Goal: Check status: Check status

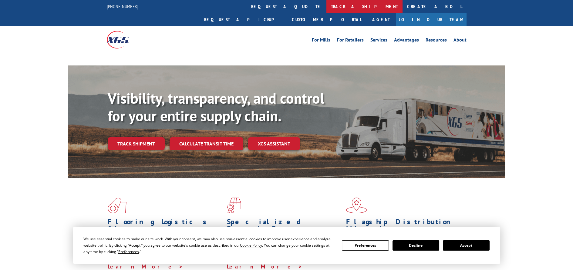
click at [326, 8] on link "track a shipment" at bounding box center [364, 6] width 76 height 13
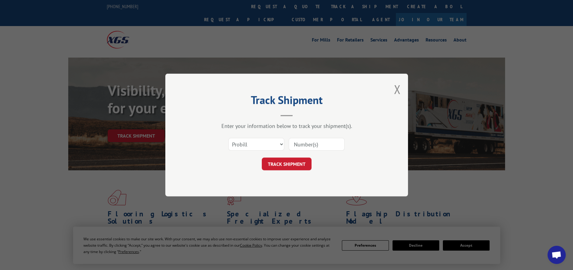
click at [277, 144] on select "Select category... Probill BOL PO" at bounding box center [256, 144] width 56 height 13
select select "po"
click at [228, 138] on select "Select category... Probill BOL PO" at bounding box center [256, 144] width 56 height 13
drag, startPoint x: 301, startPoint y: 149, endPoint x: 303, endPoint y: 144, distance: 4.9
click at [301, 147] on input at bounding box center [317, 144] width 56 height 13
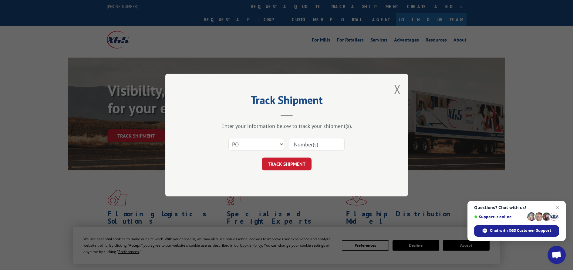
click at [303, 144] on input at bounding box center [317, 144] width 56 height 13
paste input "12529095"
type input "12529095"
click at [292, 167] on button "TRACK SHIPMENT" at bounding box center [287, 164] width 50 height 13
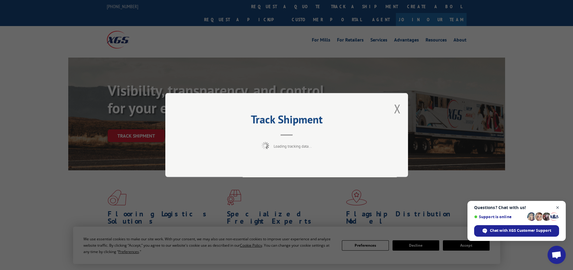
click at [559, 207] on span "Close chat" at bounding box center [558, 208] width 8 height 8
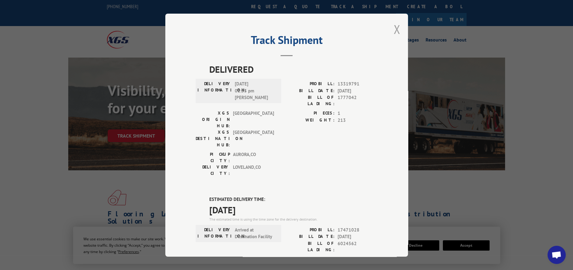
click at [395, 28] on button "Close modal" at bounding box center [397, 29] width 7 height 16
